Goal: Task Accomplishment & Management: Manage account settings

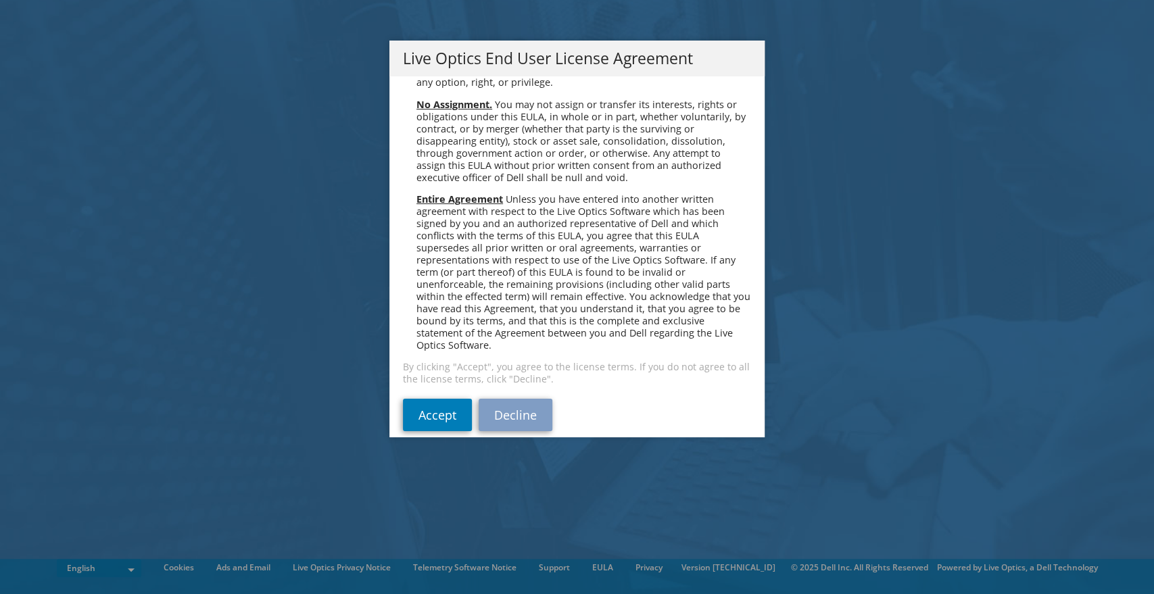
scroll to position [5113, 0]
click at [440, 395] on link "Accept" at bounding box center [437, 411] width 69 height 32
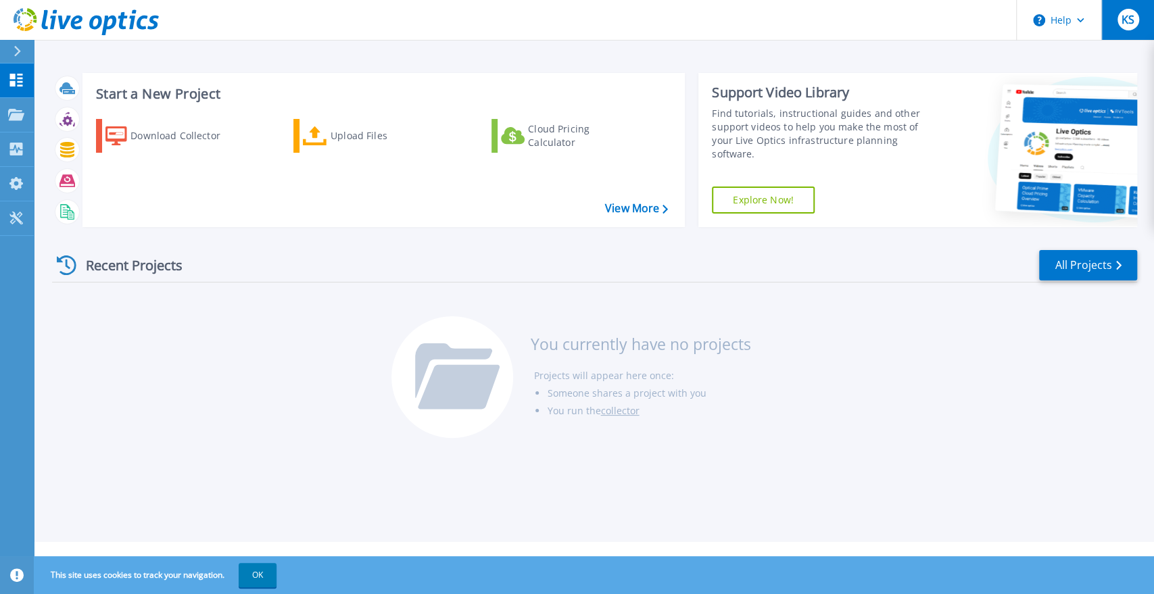
click at [1132, 23] on span "KS" at bounding box center [1128, 19] width 13 height 11
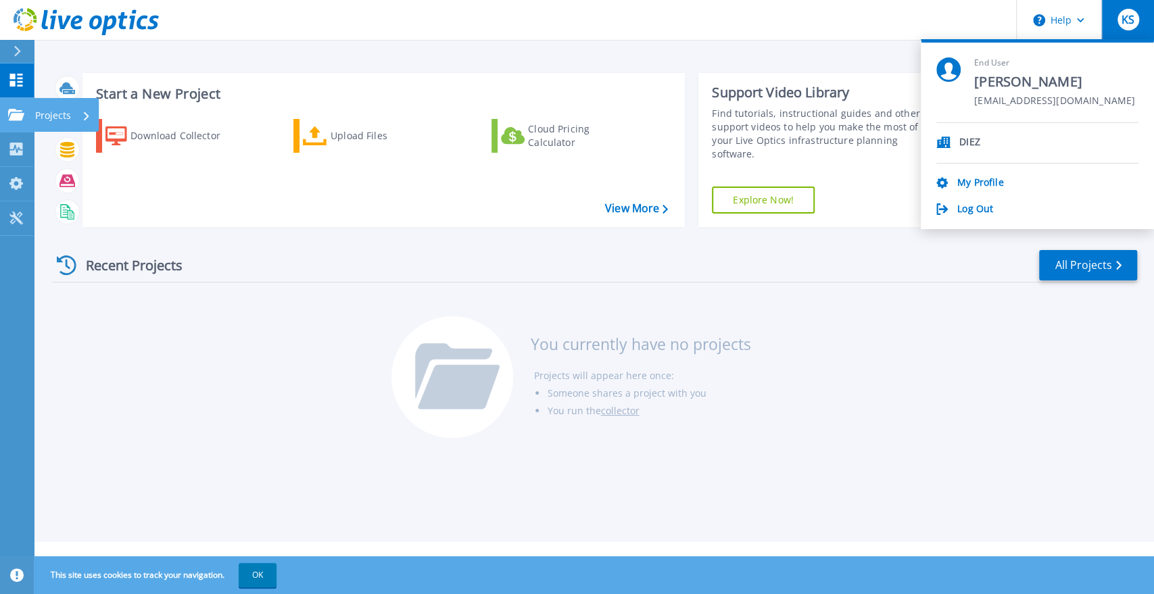
click at [16, 116] on icon at bounding box center [16, 114] width 16 height 11
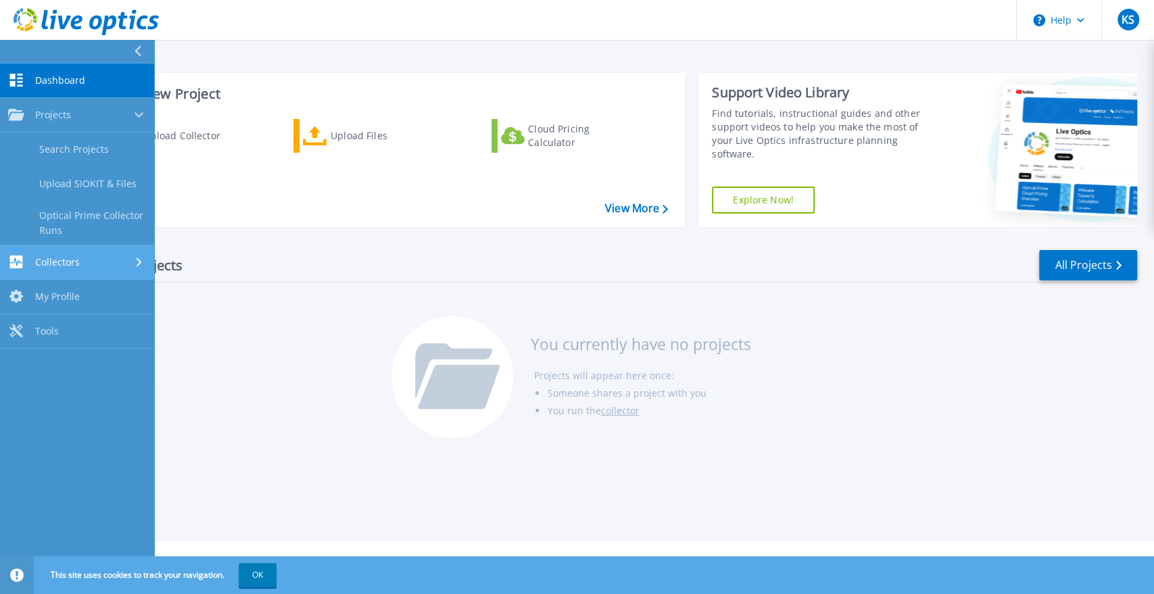
click at [85, 264] on div "Collectors" at bounding box center [77, 262] width 138 height 13
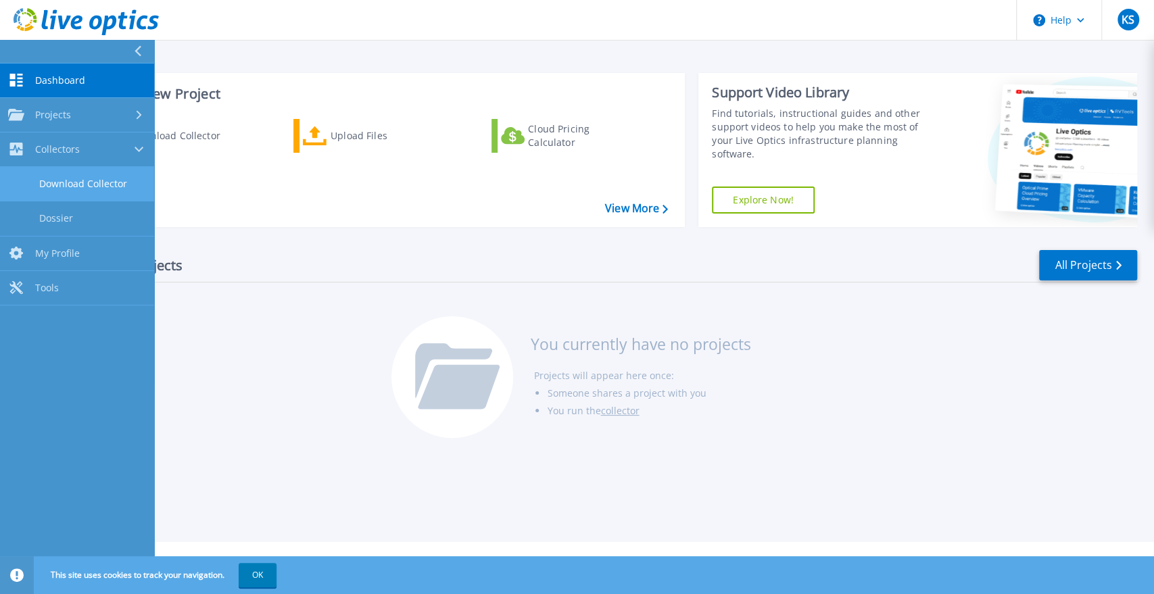
click at [91, 183] on link "Download Collector" at bounding box center [77, 184] width 154 height 34
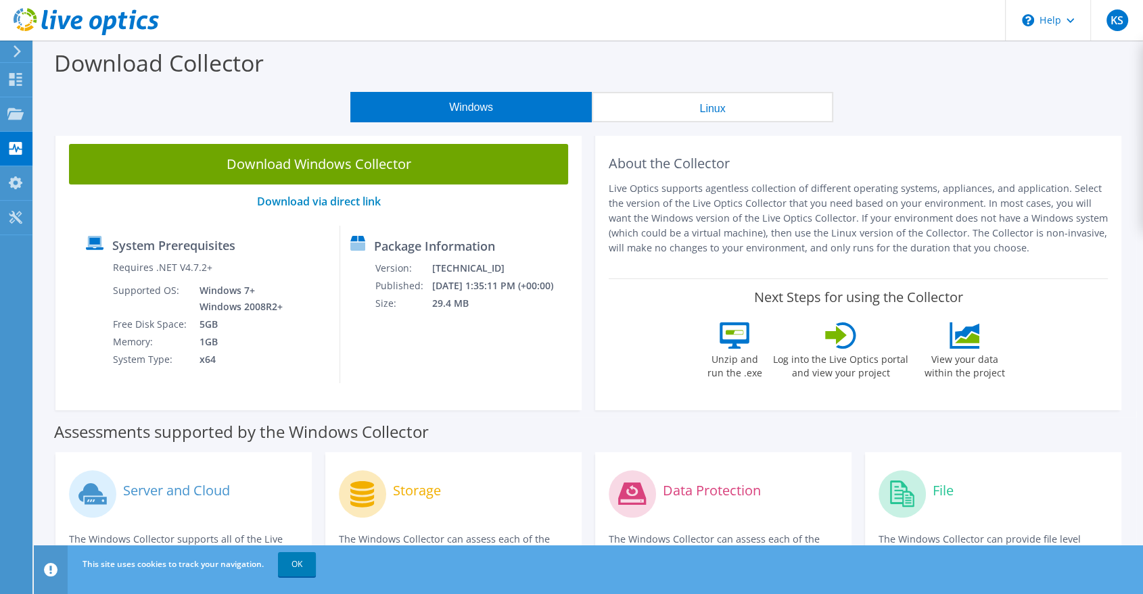
click at [697, 113] on button "Linux" at bounding box center [712, 107] width 241 height 30
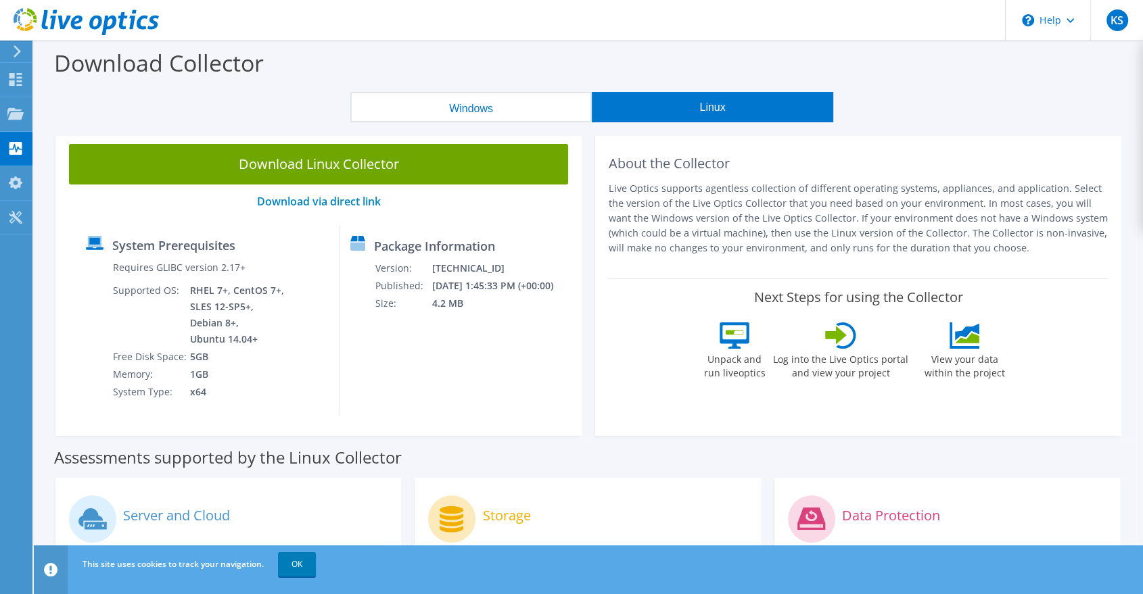
click at [465, 107] on button "Windows" at bounding box center [470, 107] width 241 height 30
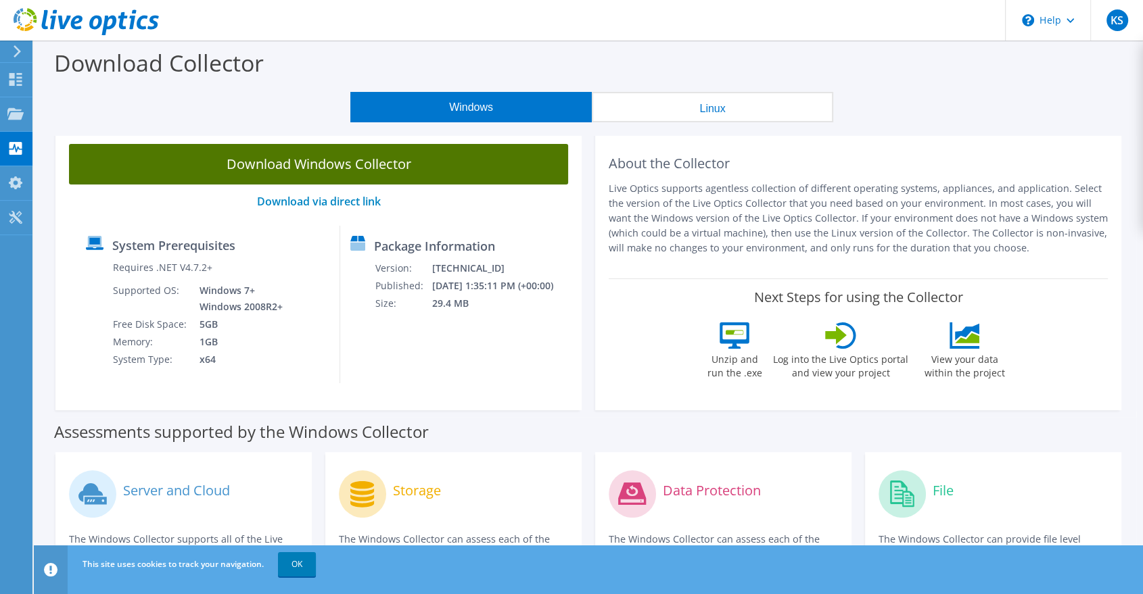
click at [362, 166] on link "Download Windows Collector" at bounding box center [318, 164] width 499 height 41
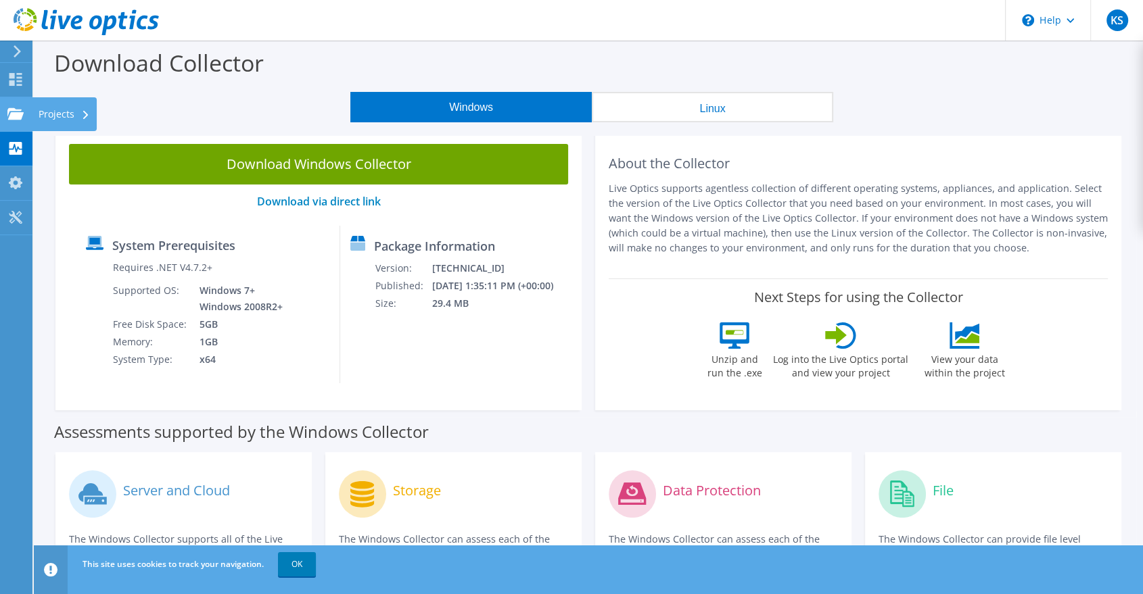
click at [12, 111] on icon at bounding box center [15, 114] width 16 height 13
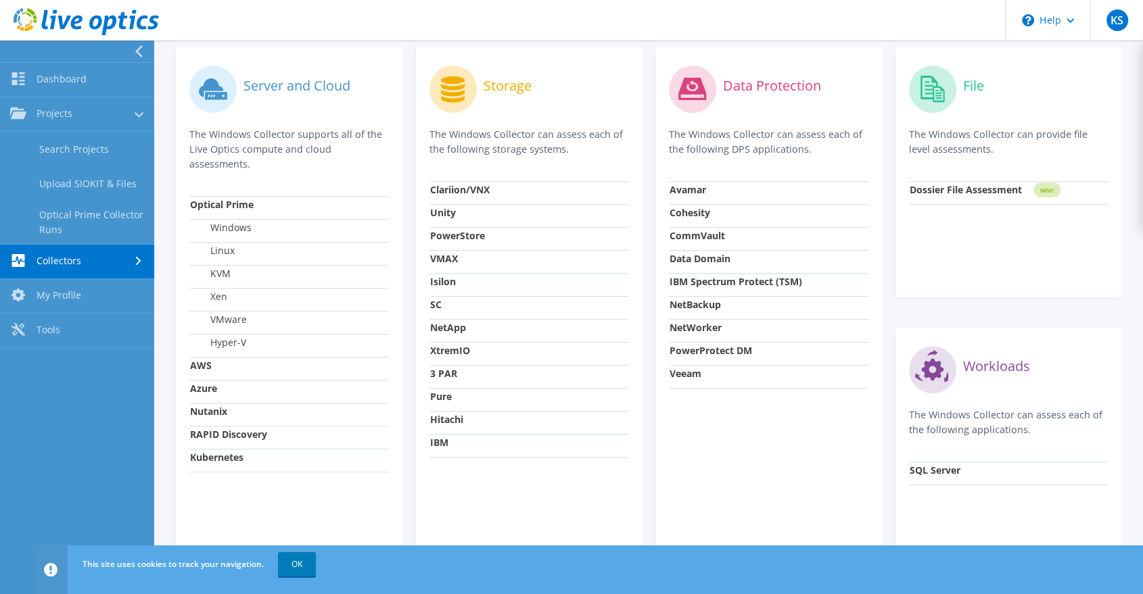
scroll to position [397, 0]
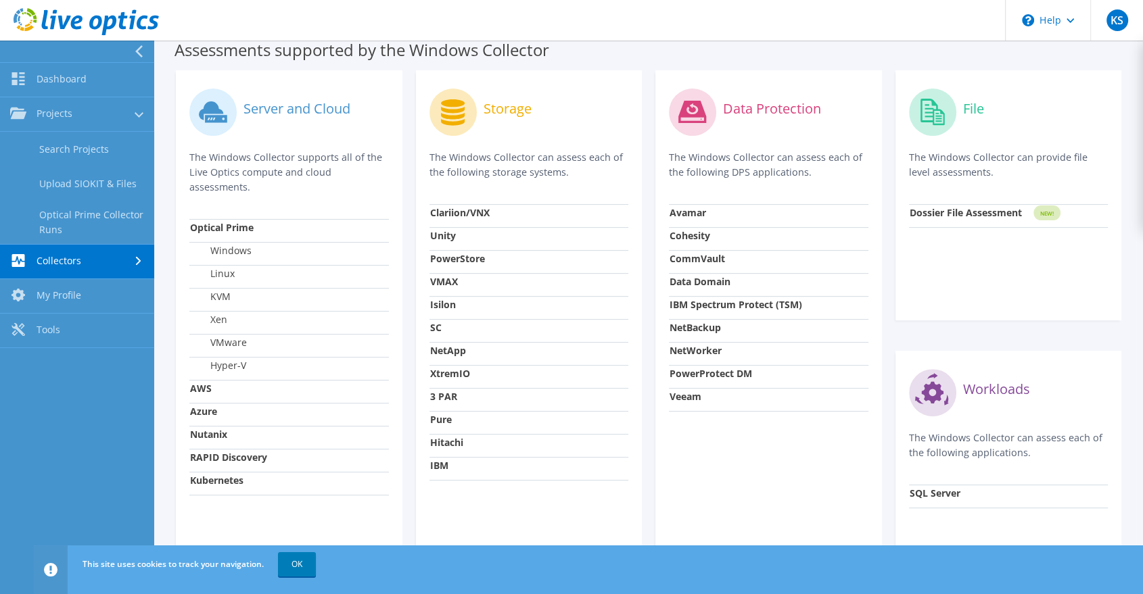
click at [232, 339] on label "VMware" at bounding box center [218, 343] width 57 height 14
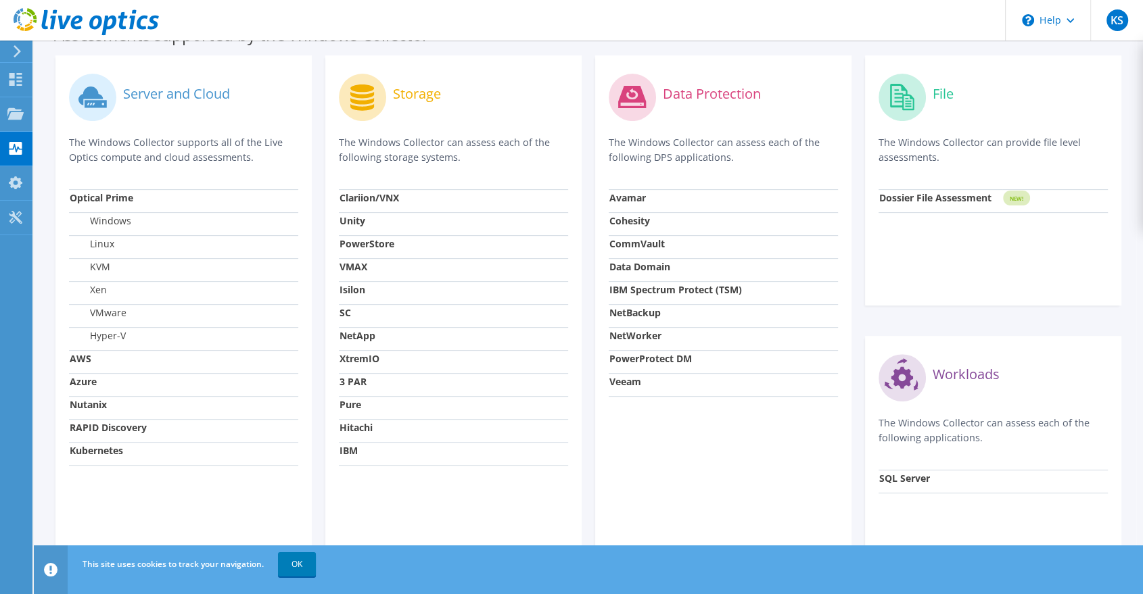
click at [232, 339] on td "Hyper-V" at bounding box center [183, 338] width 229 height 23
click at [106, 314] on label "VMware" at bounding box center [98, 313] width 57 height 14
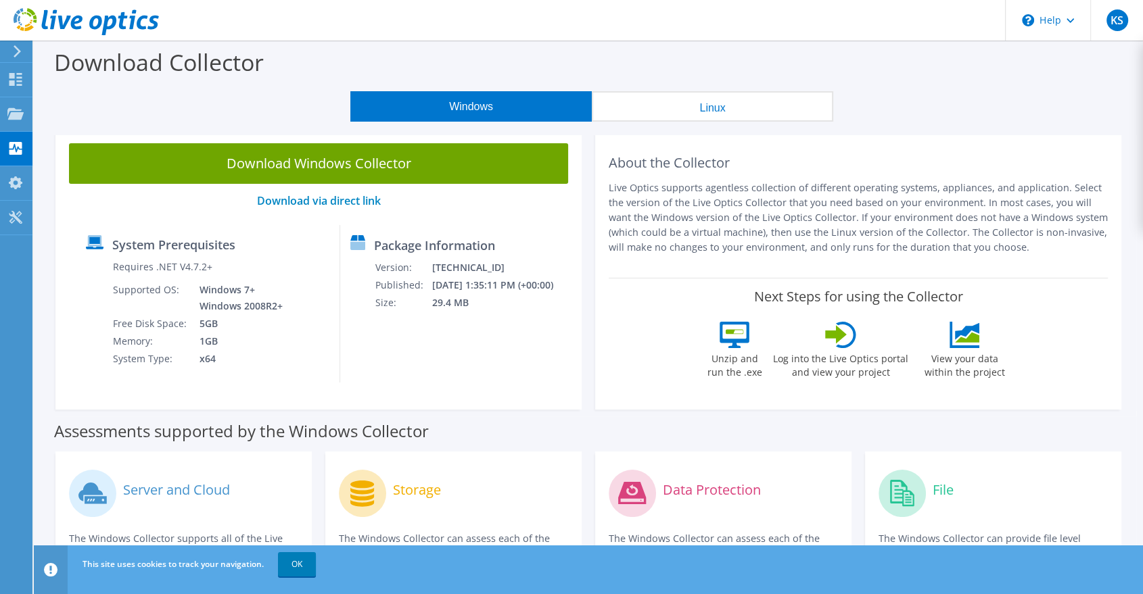
scroll to position [0, 0]
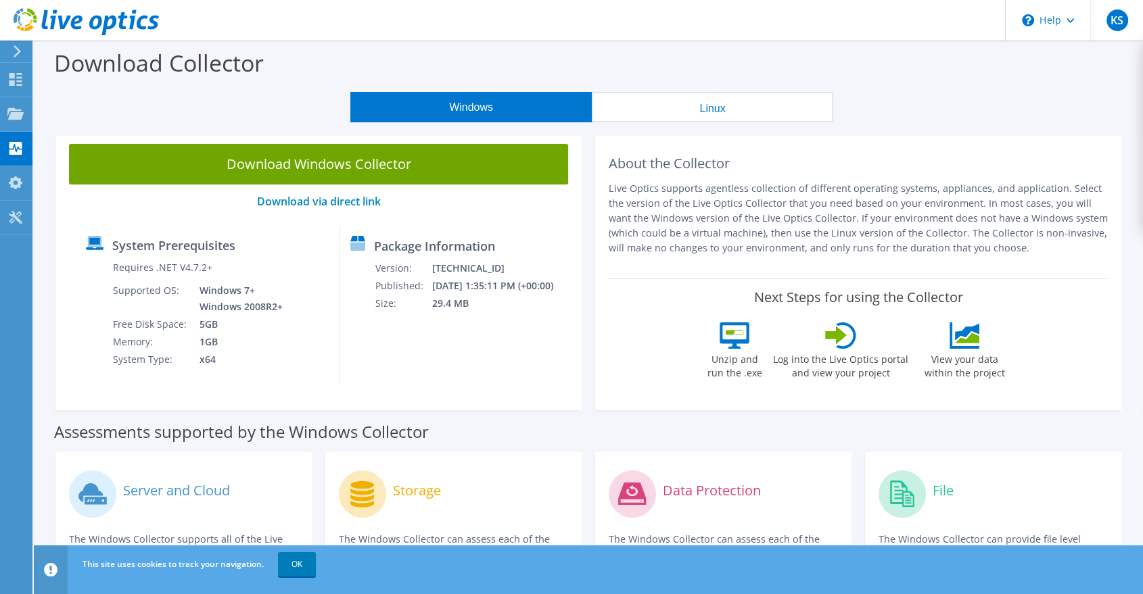
click at [747, 117] on button "Linux" at bounding box center [712, 107] width 241 height 30
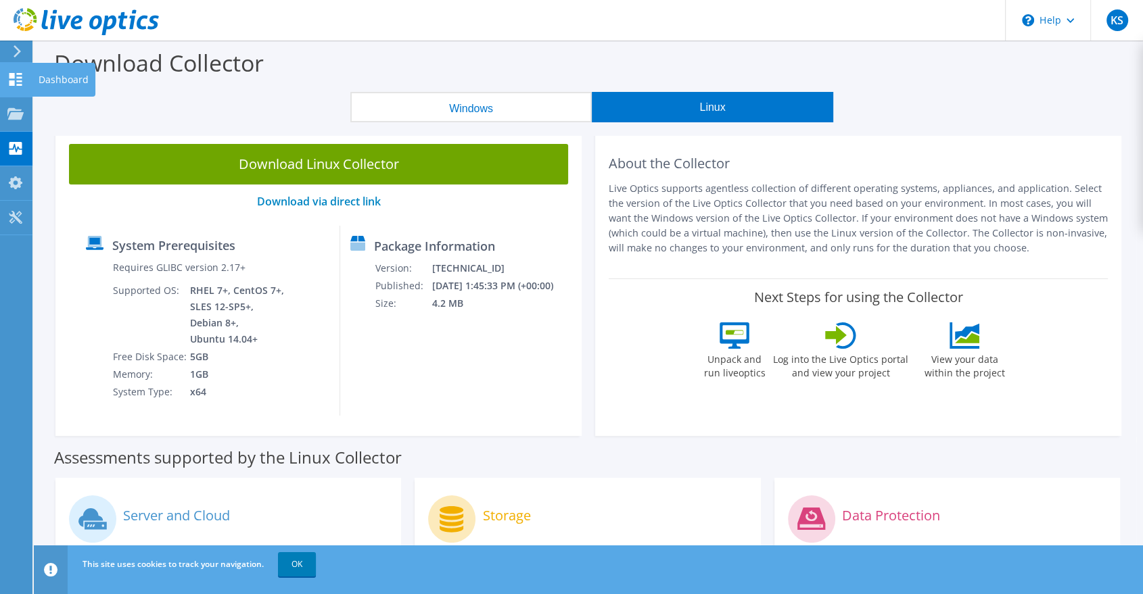
click at [15, 81] on icon at bounding box center [15, 79] width 16 height 13
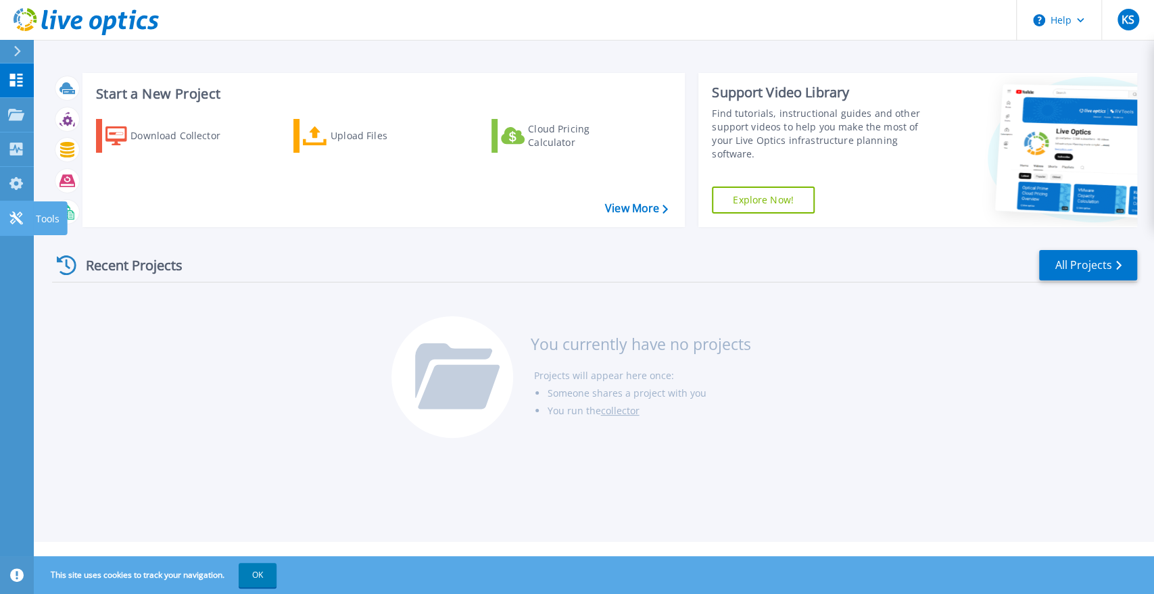
click at [15, 220] on icon at bounding box center [15, 218] width 13 height 13
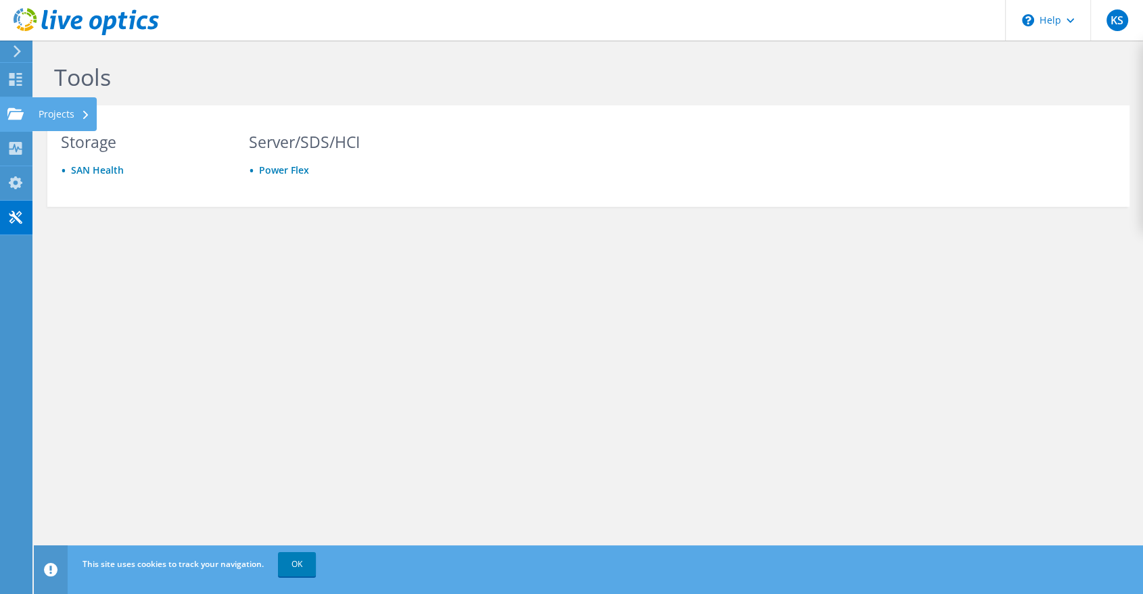
click at [13, 115] on use at bounding box center [15, 113] width 16 height 11
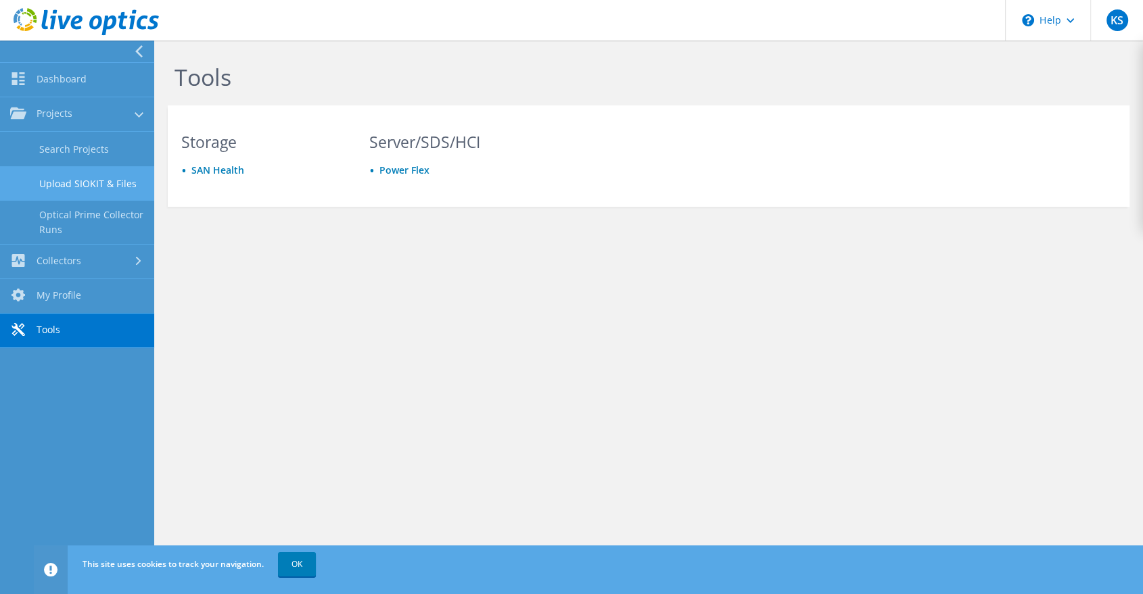
click at [77, 183] on link "Upload SIOKIT & Files" at bounding box center [77, 183] width 154 height 34
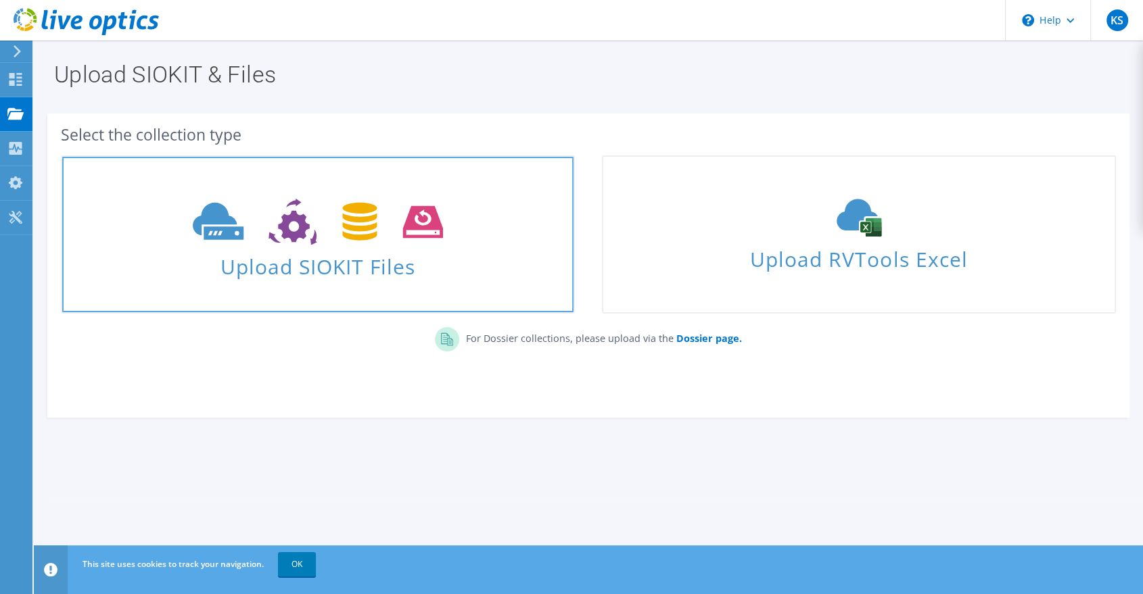
click at [300, 271] on span "Upload SIOKIT Files" at bounding box center [317, 262] width 511 height 29
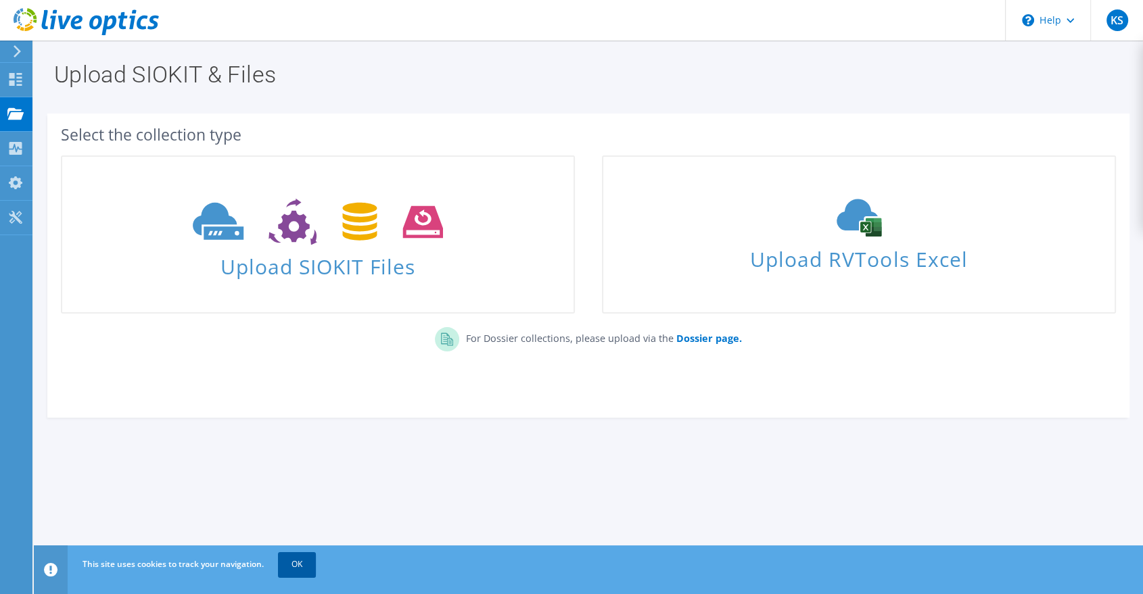
click at [296, 567] on link "OK" at bounding box center [297, 565] width 38 height 24
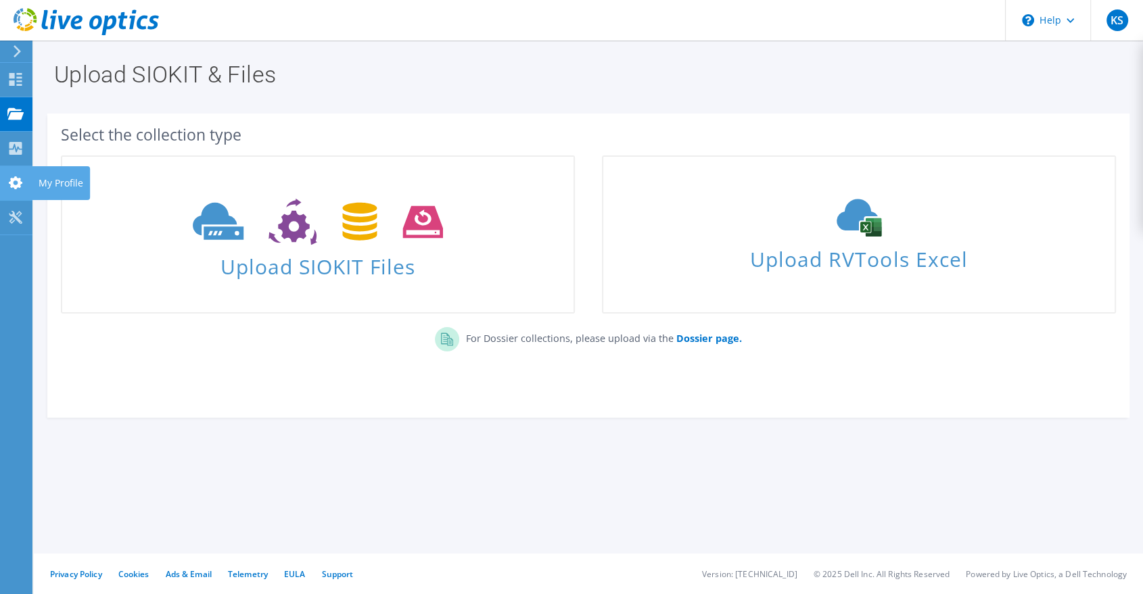
click at [48, 179] on div "My Profile" at bounding box center [61, 183] width 58 height 34
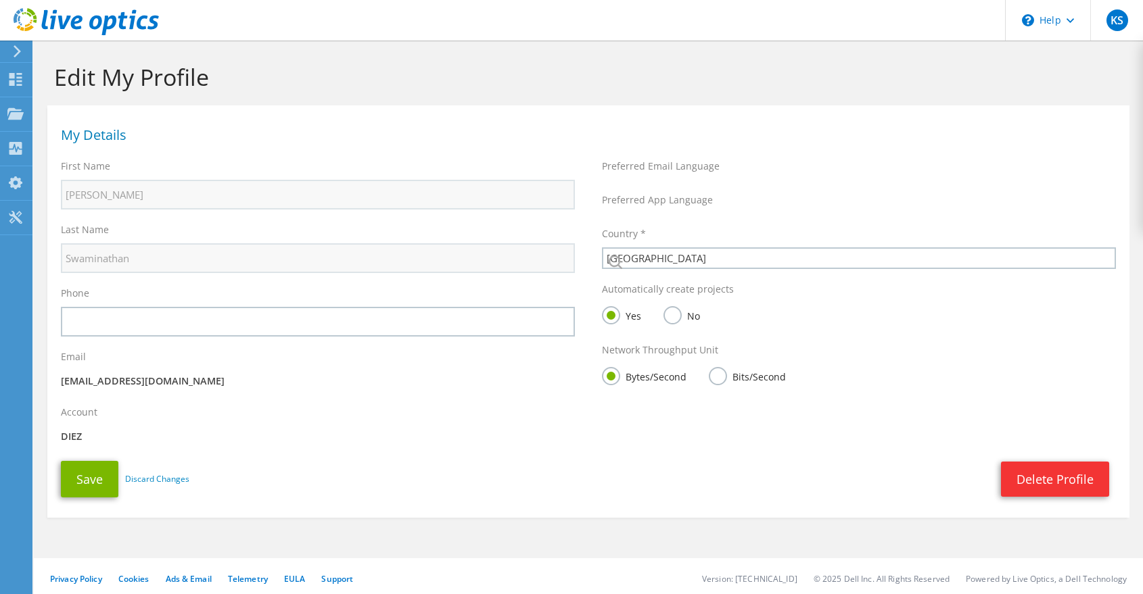
select select "2"
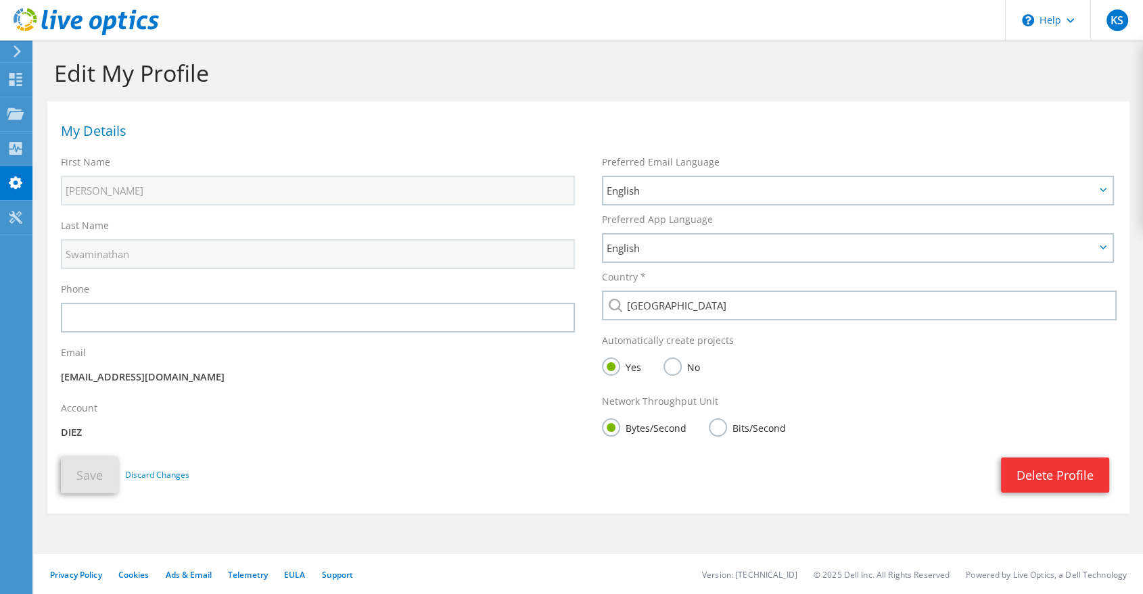
scroll to position [5, 0]
click at [679, 367] on label "No" at bounding box center [681, 365] width 37 height 17
click at [0, 0] on input "No" at bounding box center [0, 0] width 0 height 0
click at [85, 480] on button "Save" at bounding box center [89, 474] width 57 height 37
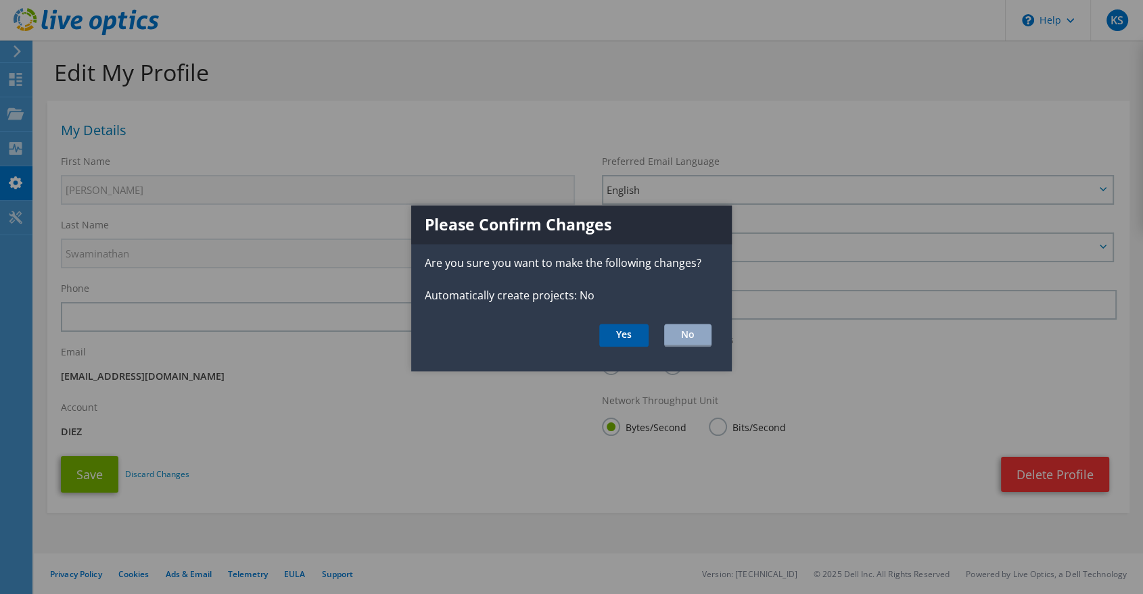
click at [633, 335] on button "Yes" at bounding box center [623, 335] width 49 height 23
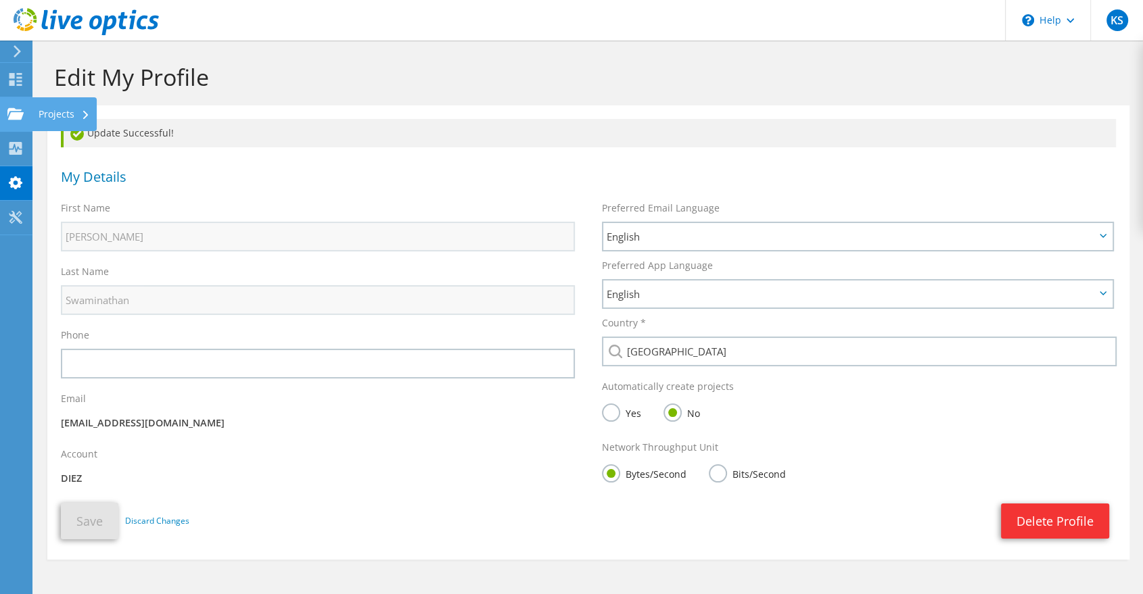
click at [15, 116] on use at bounding box center [15, 113] width 16 height 11
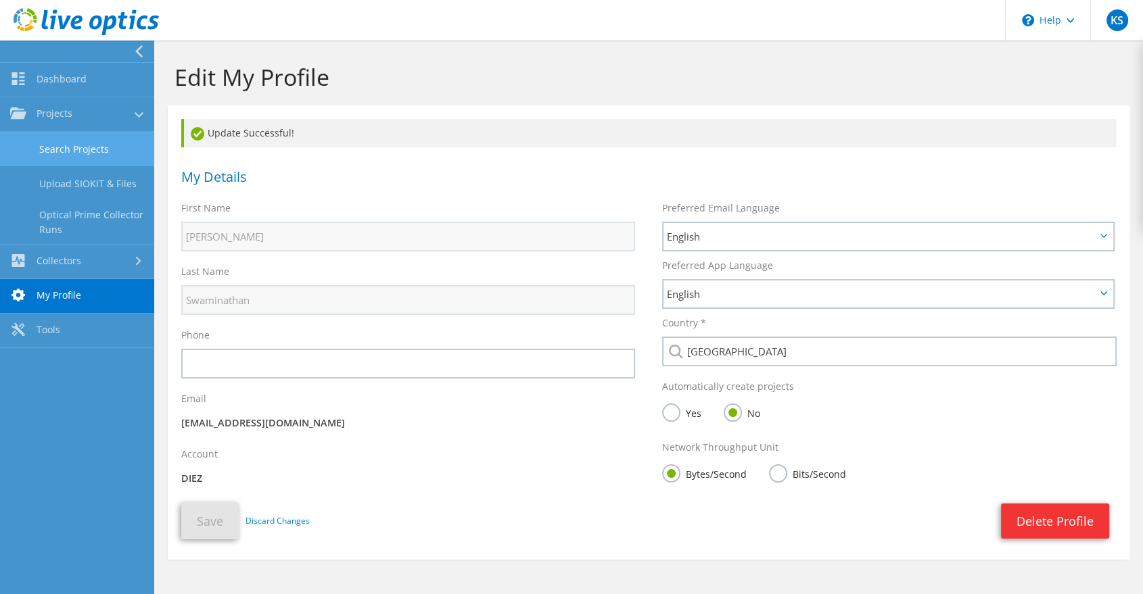
click at [72, 147] on link "Search Projects" at bounding box center [77, 149] width 154 height 34
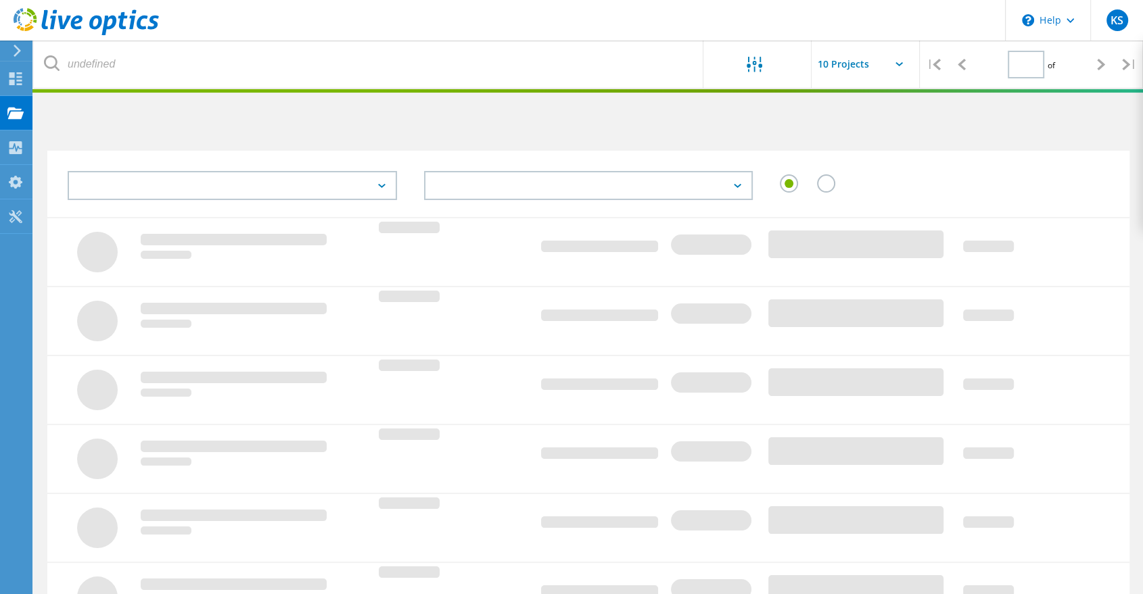
type input "1"
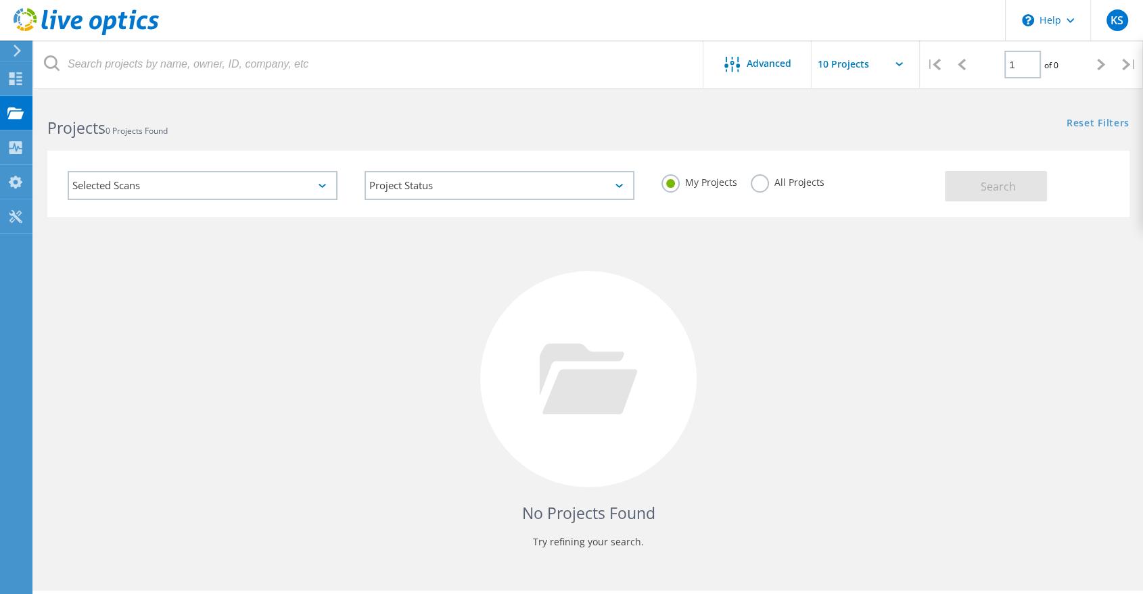
click at [321, 187] on icon at bounding box center [322, 186] width 7 height 4
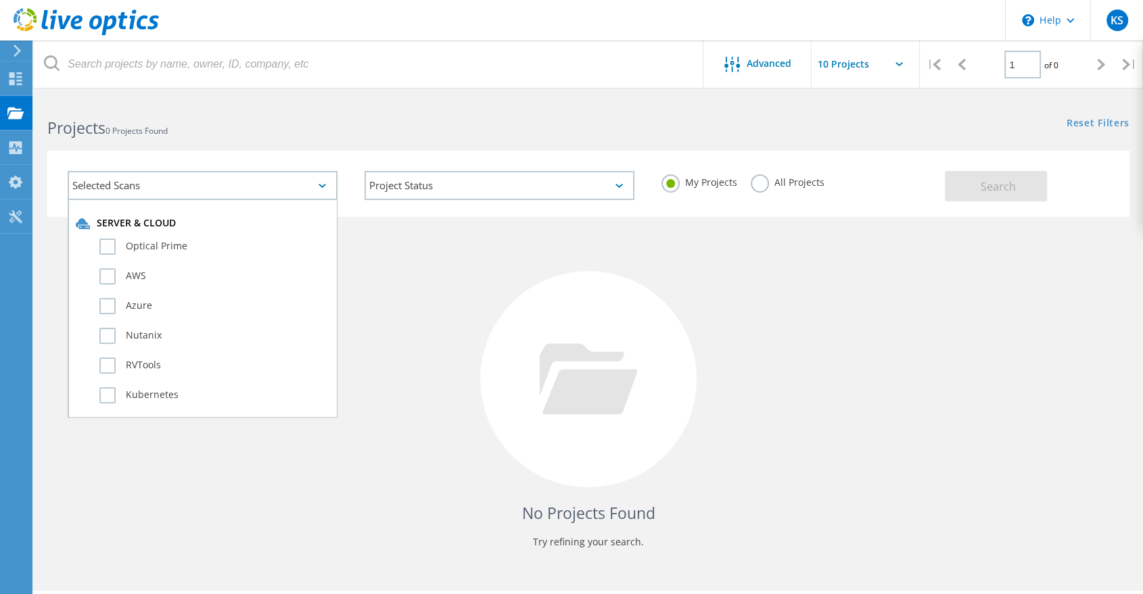
click at [480, 327] on div "No Projects Found Try refining your search." at bounding box center [588, 392] width 1082 height 350
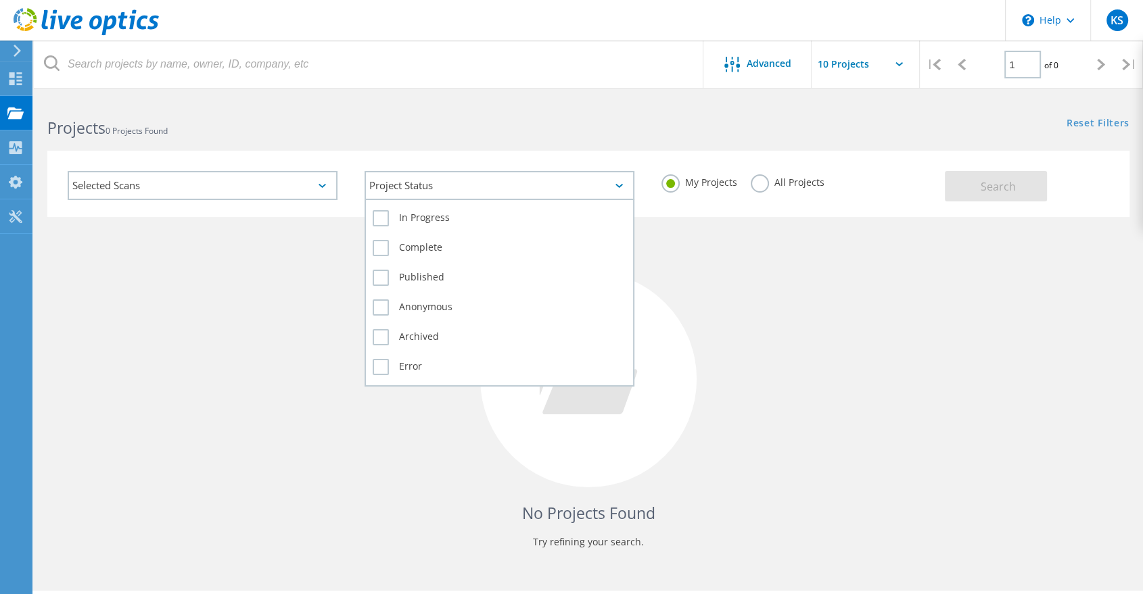
click at [442, 190] on div "Project Status" at bounding box center [500, 185] width 270 height 29
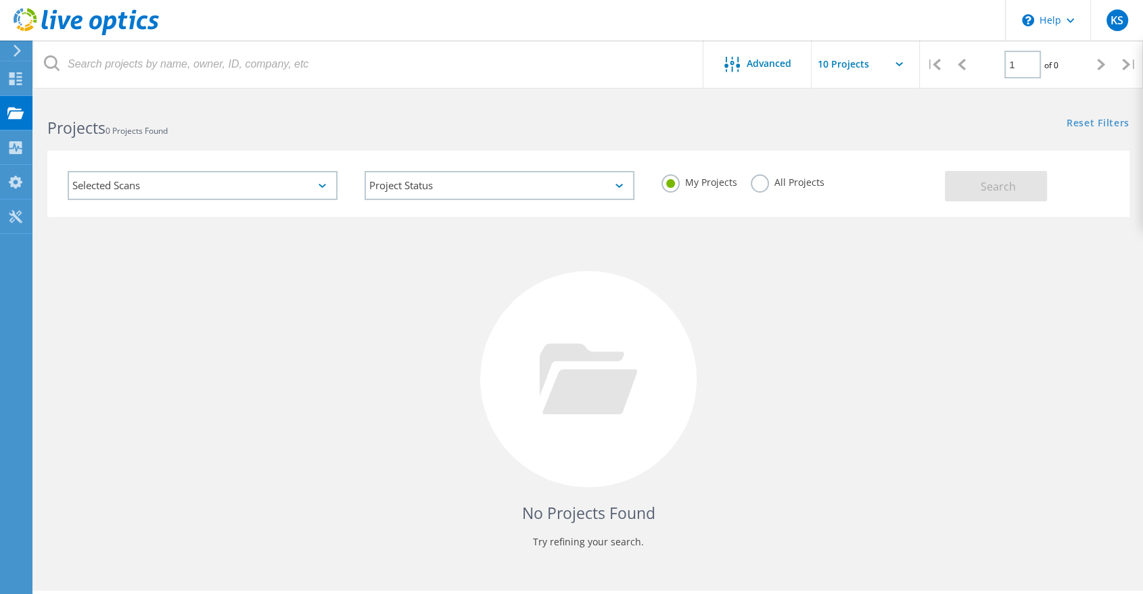
click at [823, 309] on div "No Projects Found Try refining your search." at bounding box center [588, 392] width 1082 height 350
click at [56, 76] on div "Dashboard" at bounding box center [64, 78] width 50 height 9
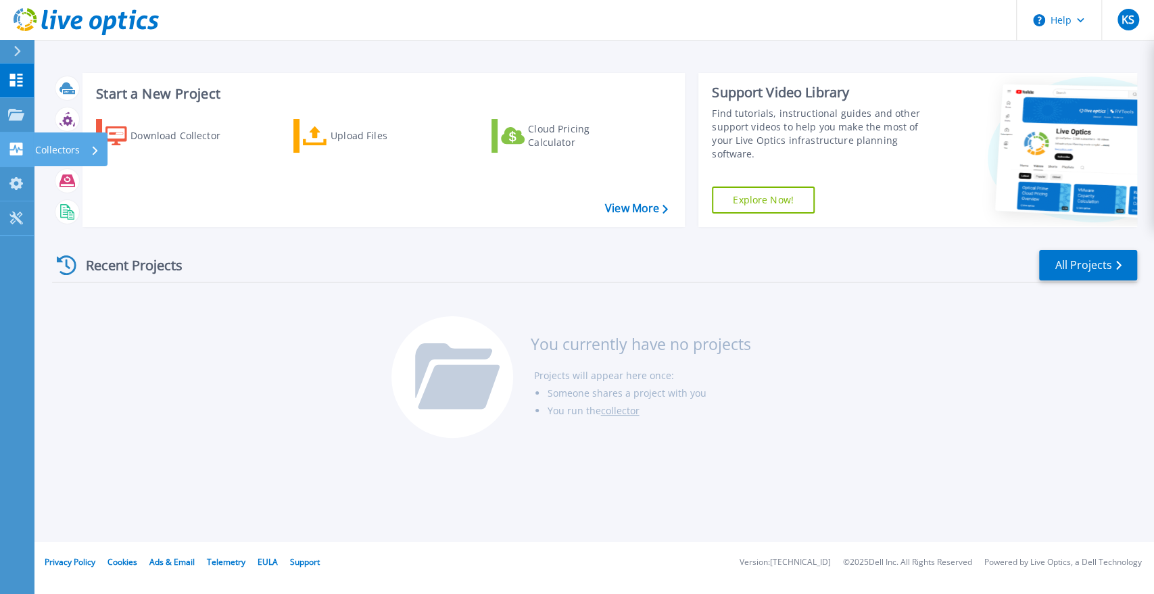
click at [16, 140] on link "Collectors Collectors" at bounding box center [17, 150] width 34 height 34
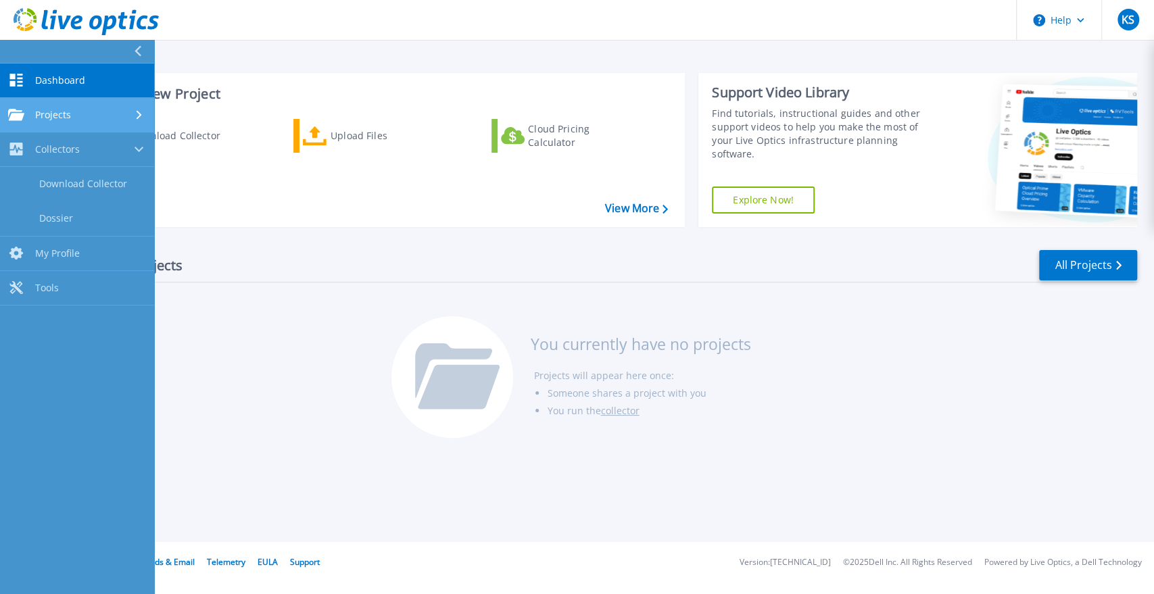
click at [101, 113] on div "Projects" at bounding box center [77, 115] width 138 height 12
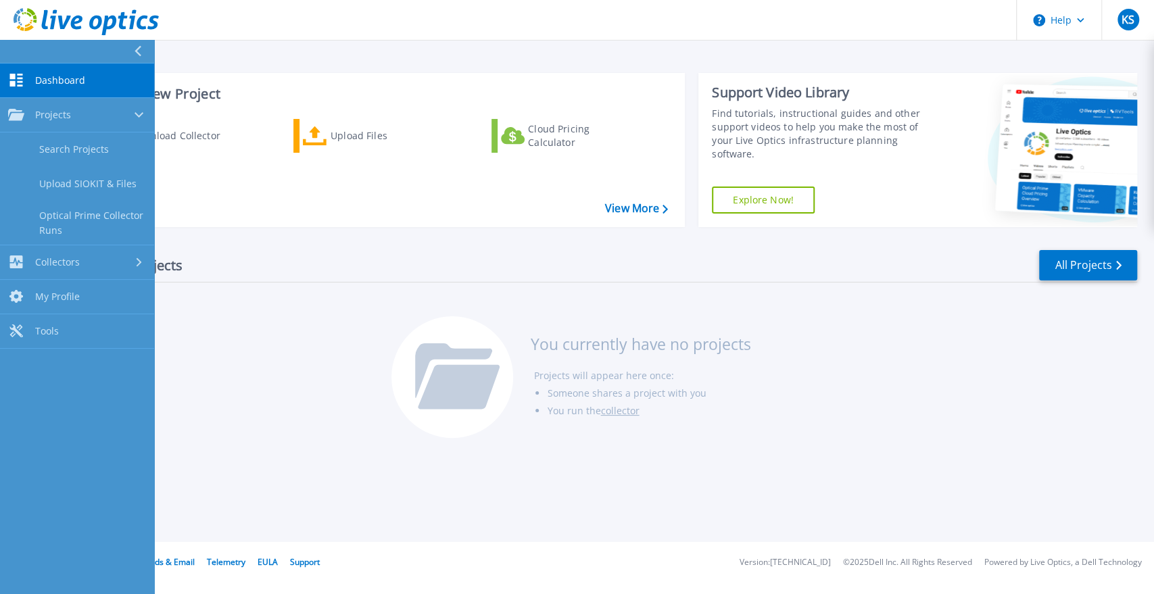
click at [140, 50] on icon at bounding box center [137, 51] width 7 height 11
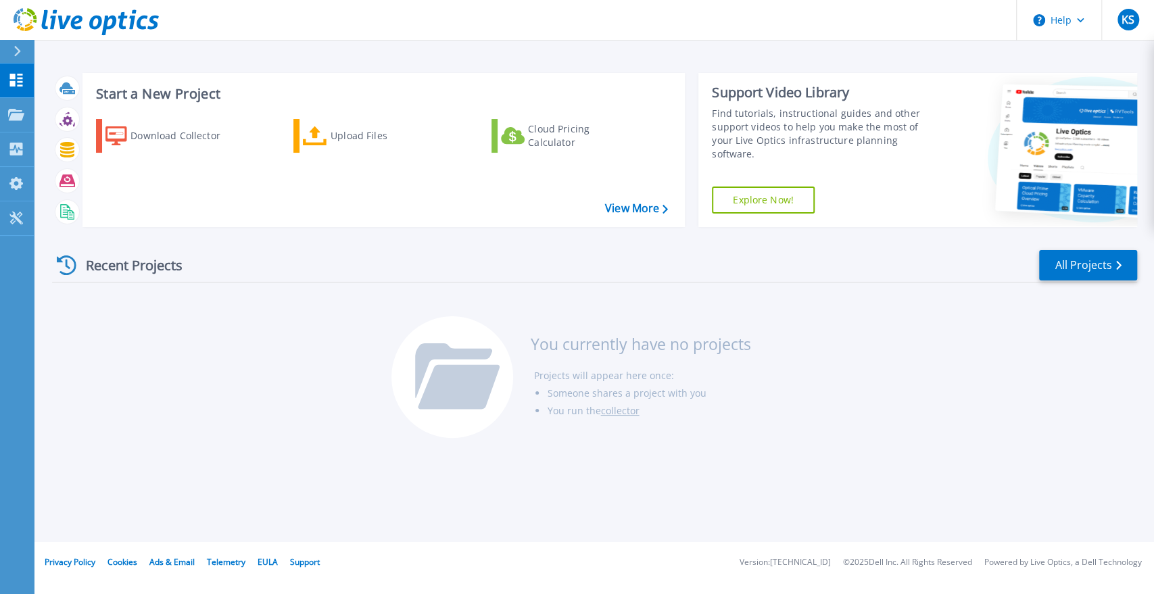
click at [1079, 168] on icon at bounding box center [1097, 152] width 204 height 137
click at [761, 195] on link "Explore Now!" at bounding box center [763, 200] width 103 height 27
